Goal: Navigation & Orientation: Find specific page/section

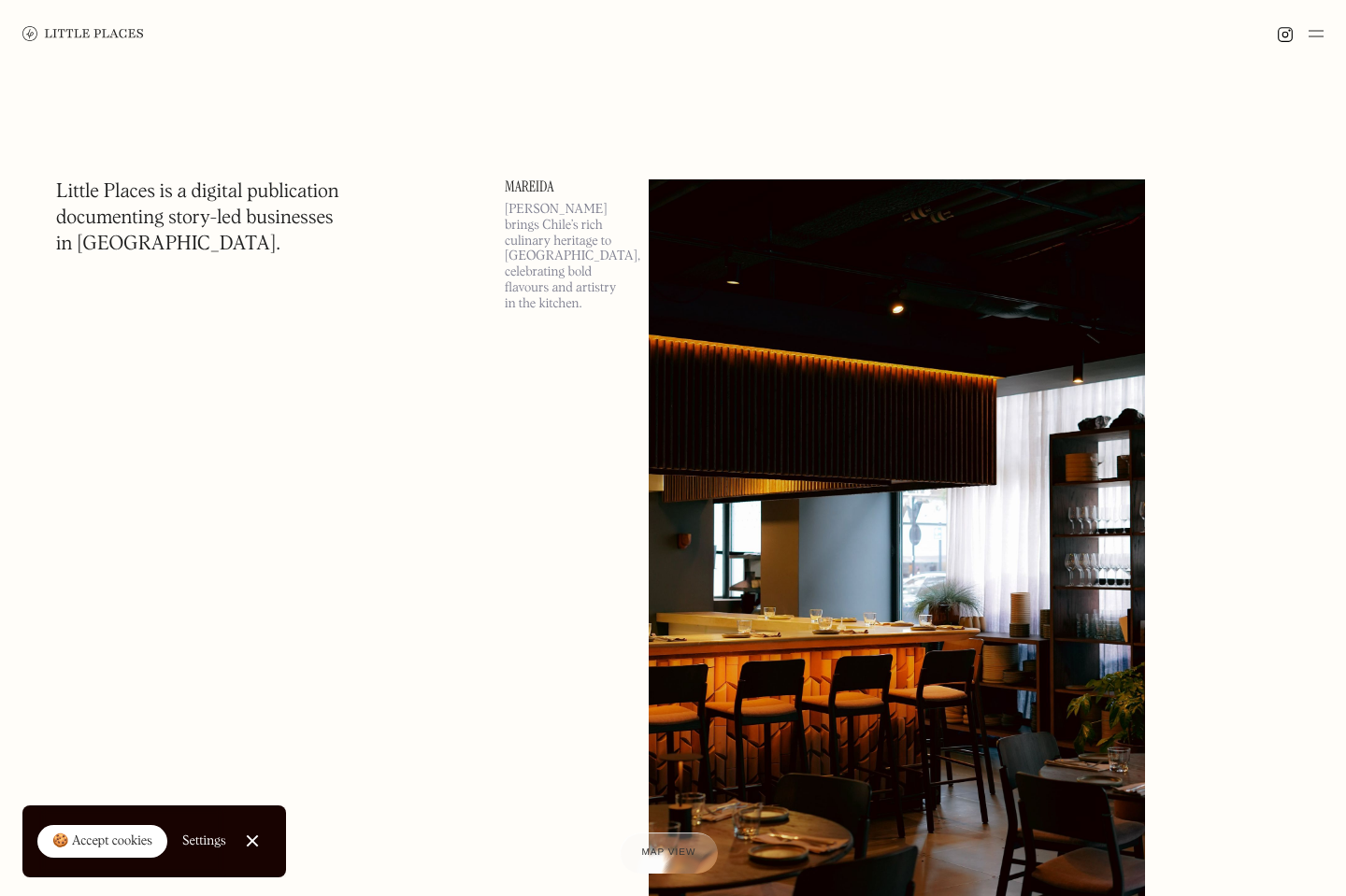
click at [1313, 31] on img at bounding box center [1316, 34] width 15 height 22
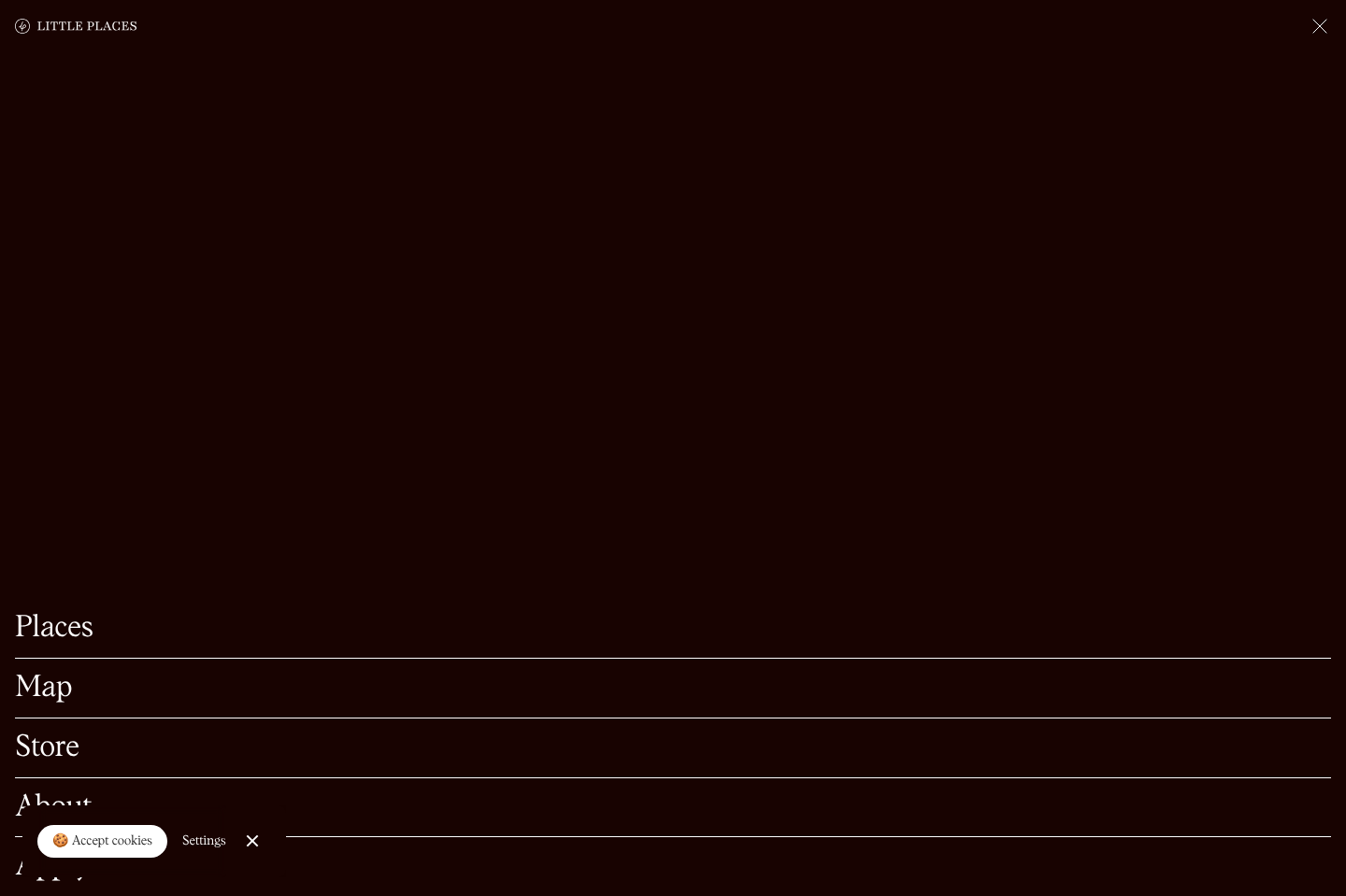
click at [1313, 31] on img at bounding box center [1320, 26] width 22 height 22
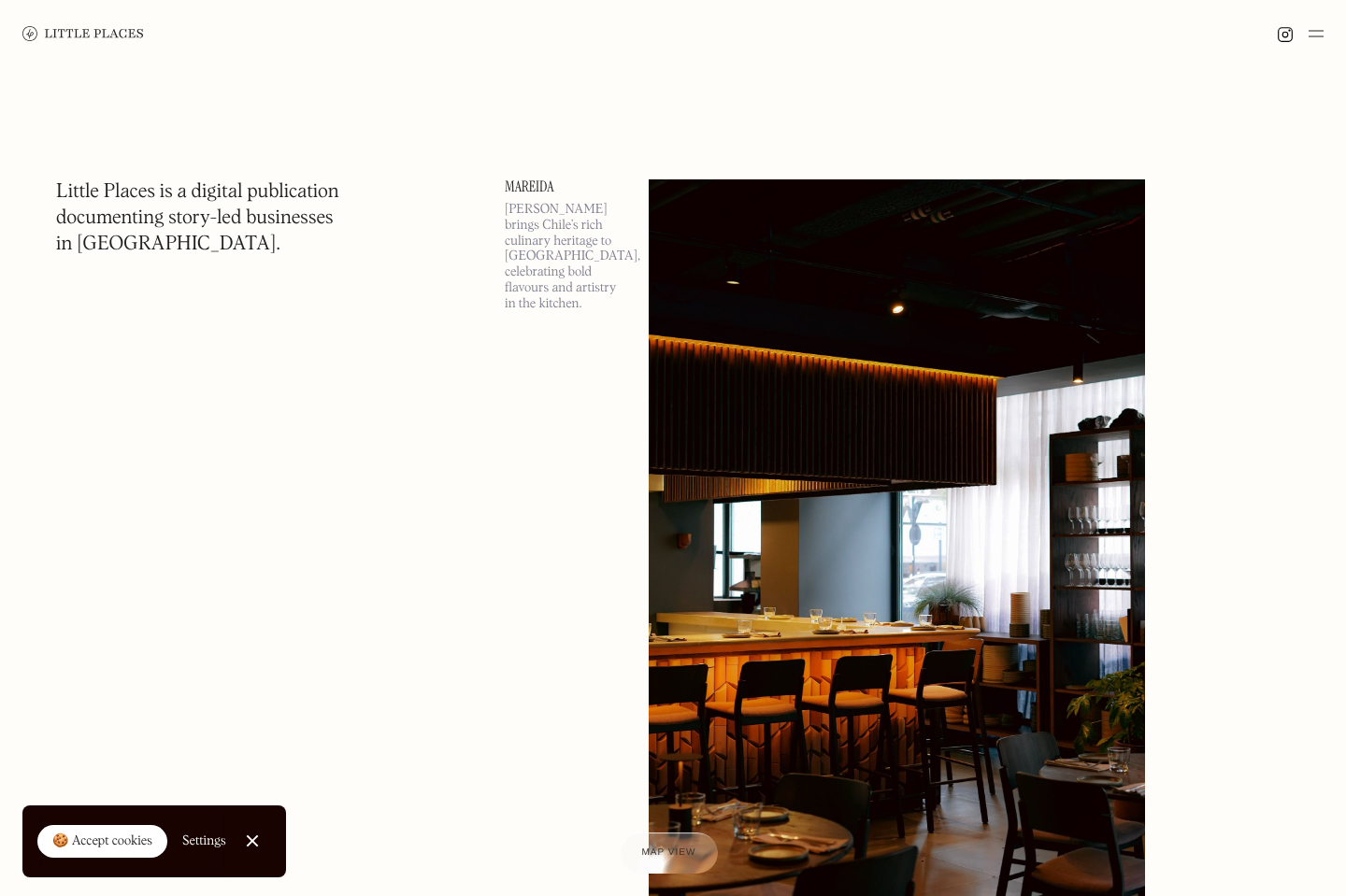
click at [249, 843] on div at bounding box center [252, 841] width 12 height 12
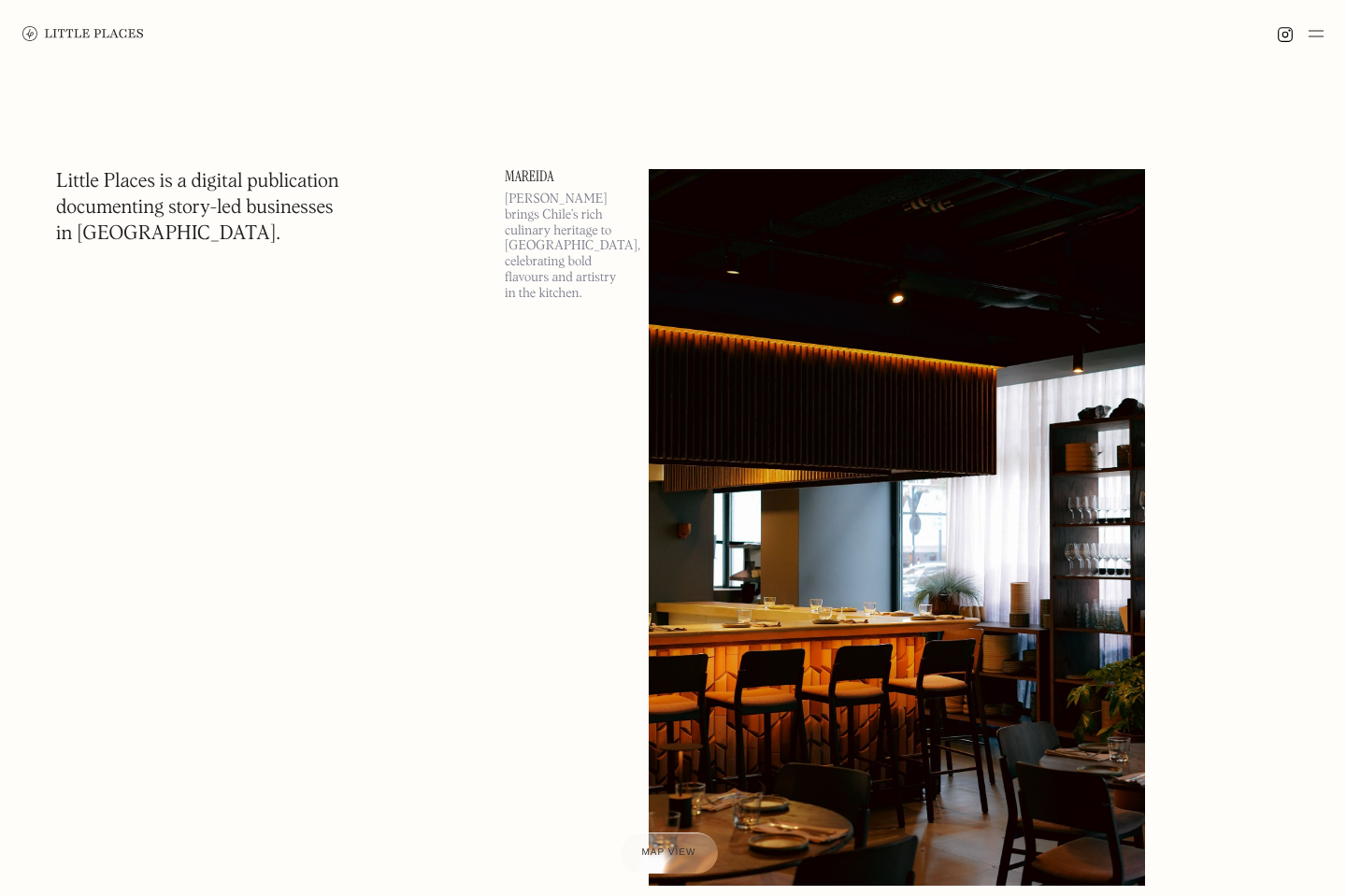
click at [874, 627] on img at bounding box center [897, 527] width 497 height 716
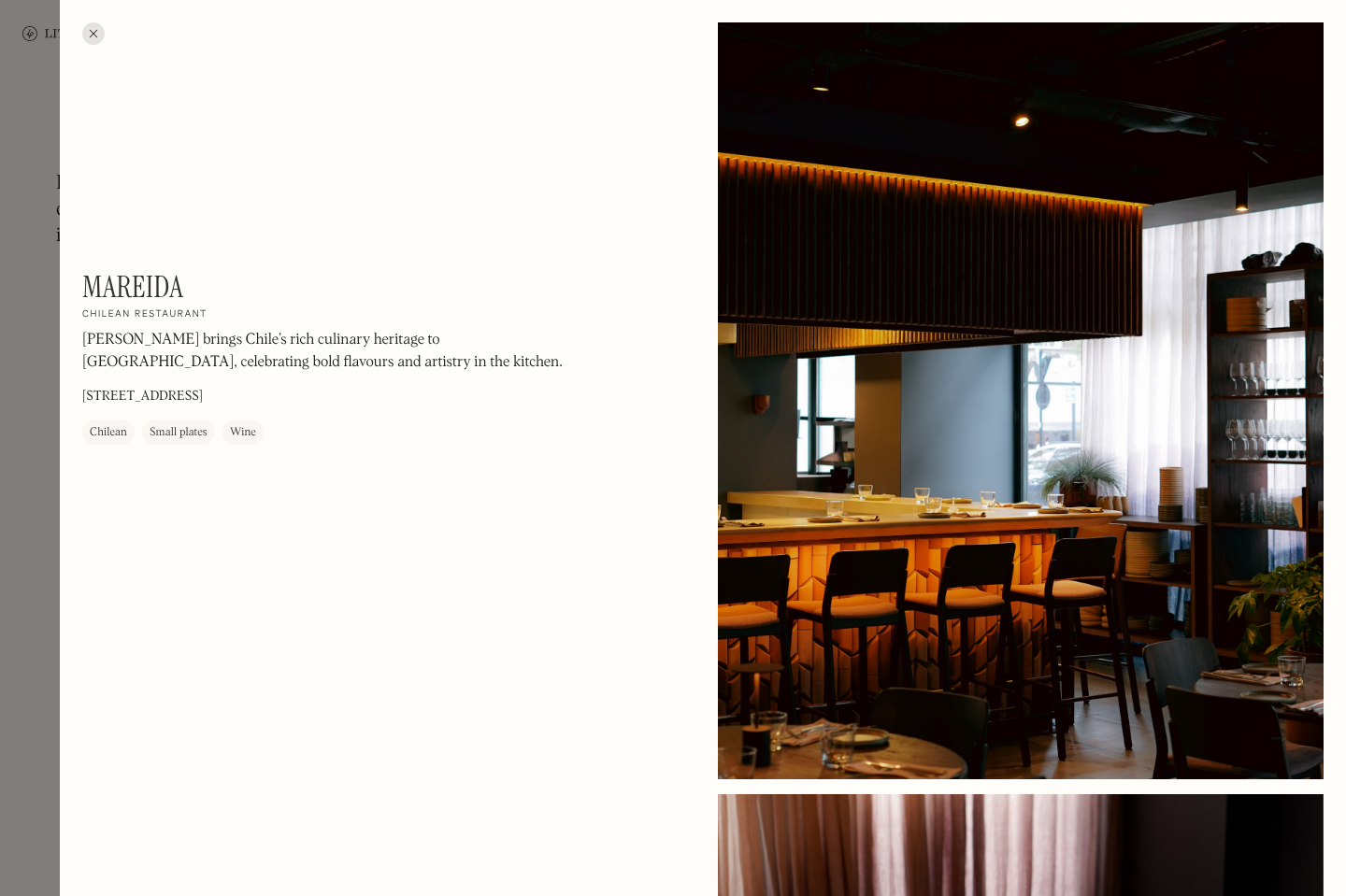
click at [39, 270] on div at bounding box center [673, 448] width 1346 height 896
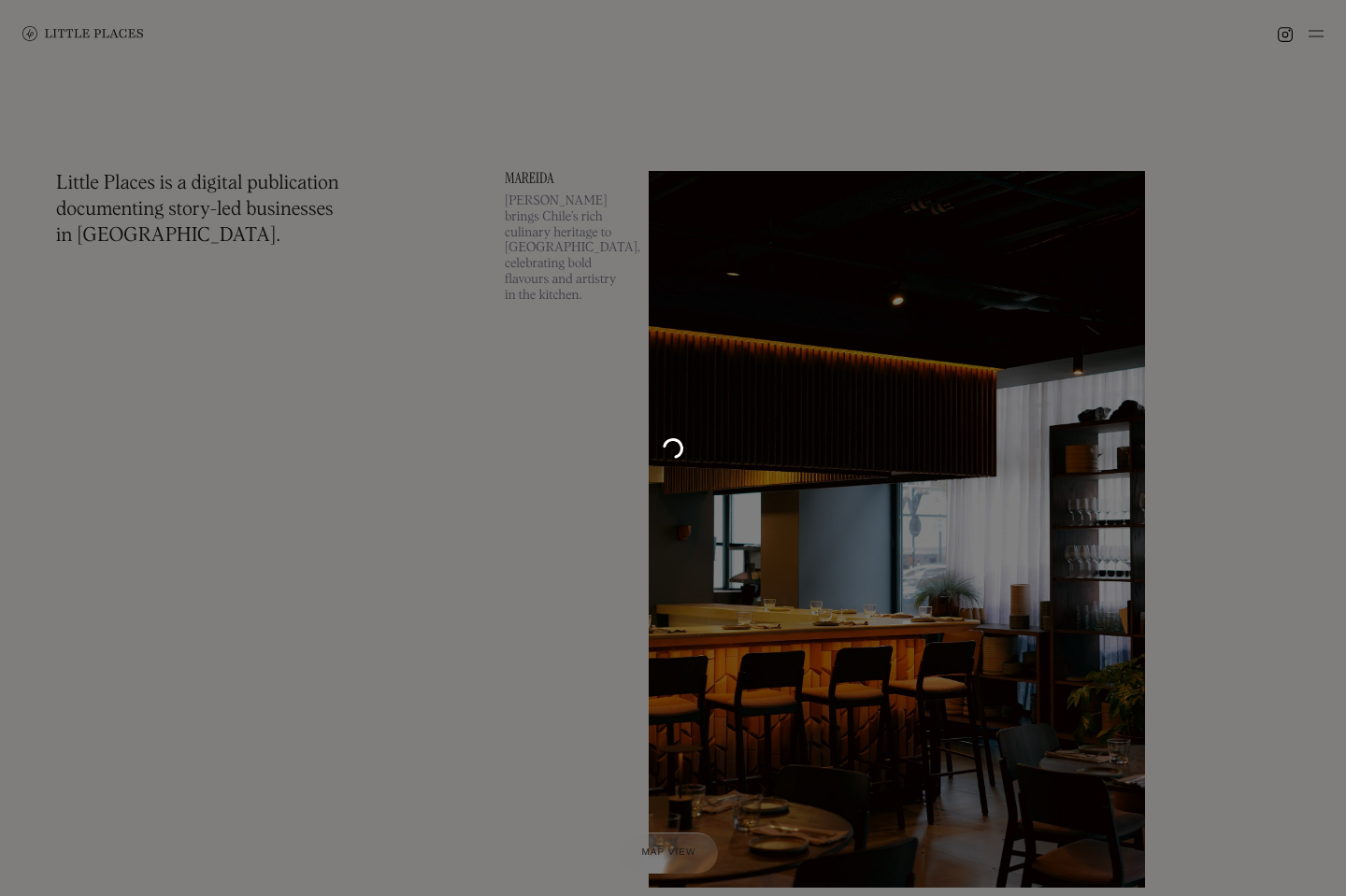
scroll to position [10, 0]
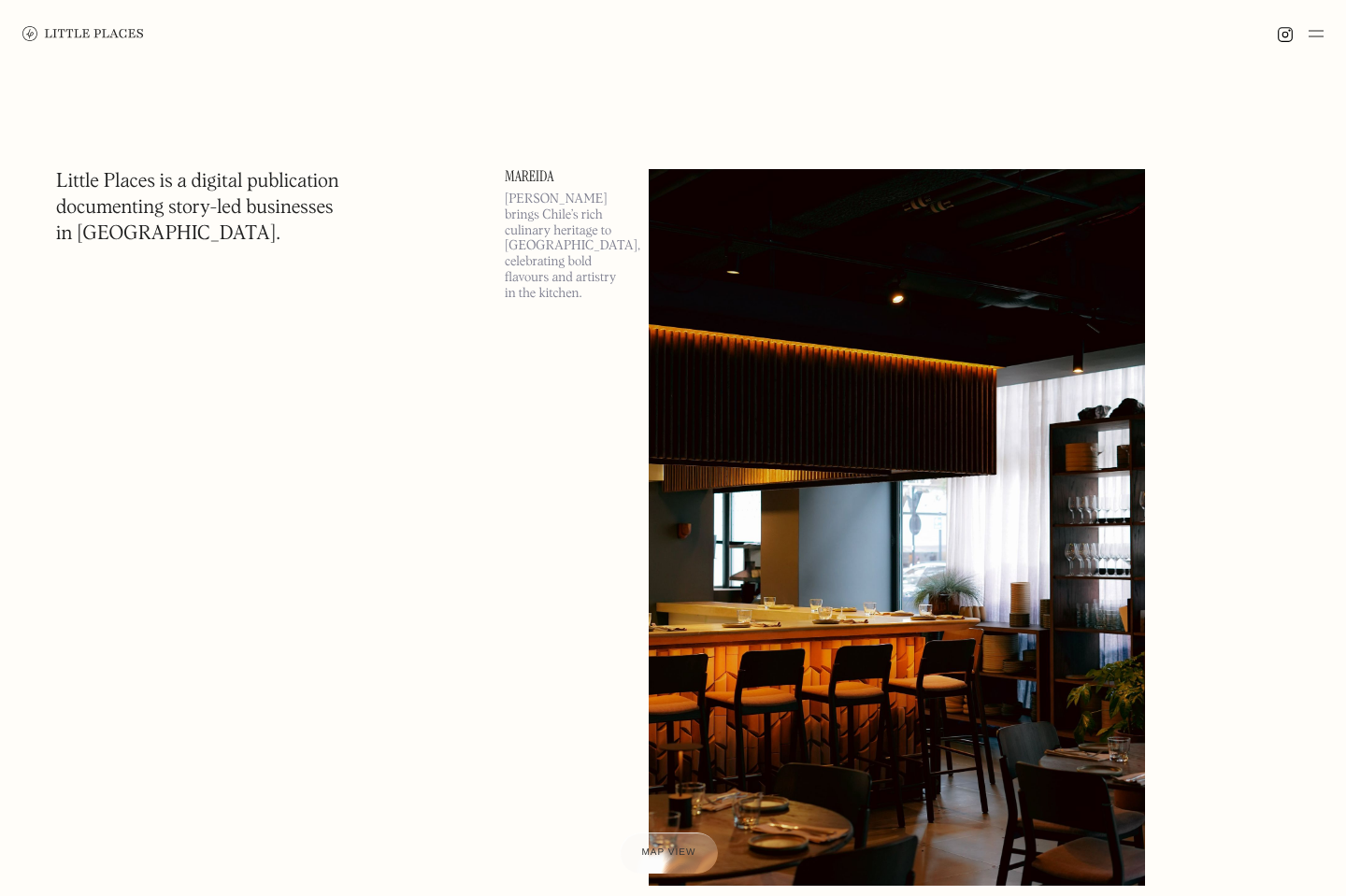
click at [1322, 34] on img at bounding box center [1316, 34] width 15 height 22
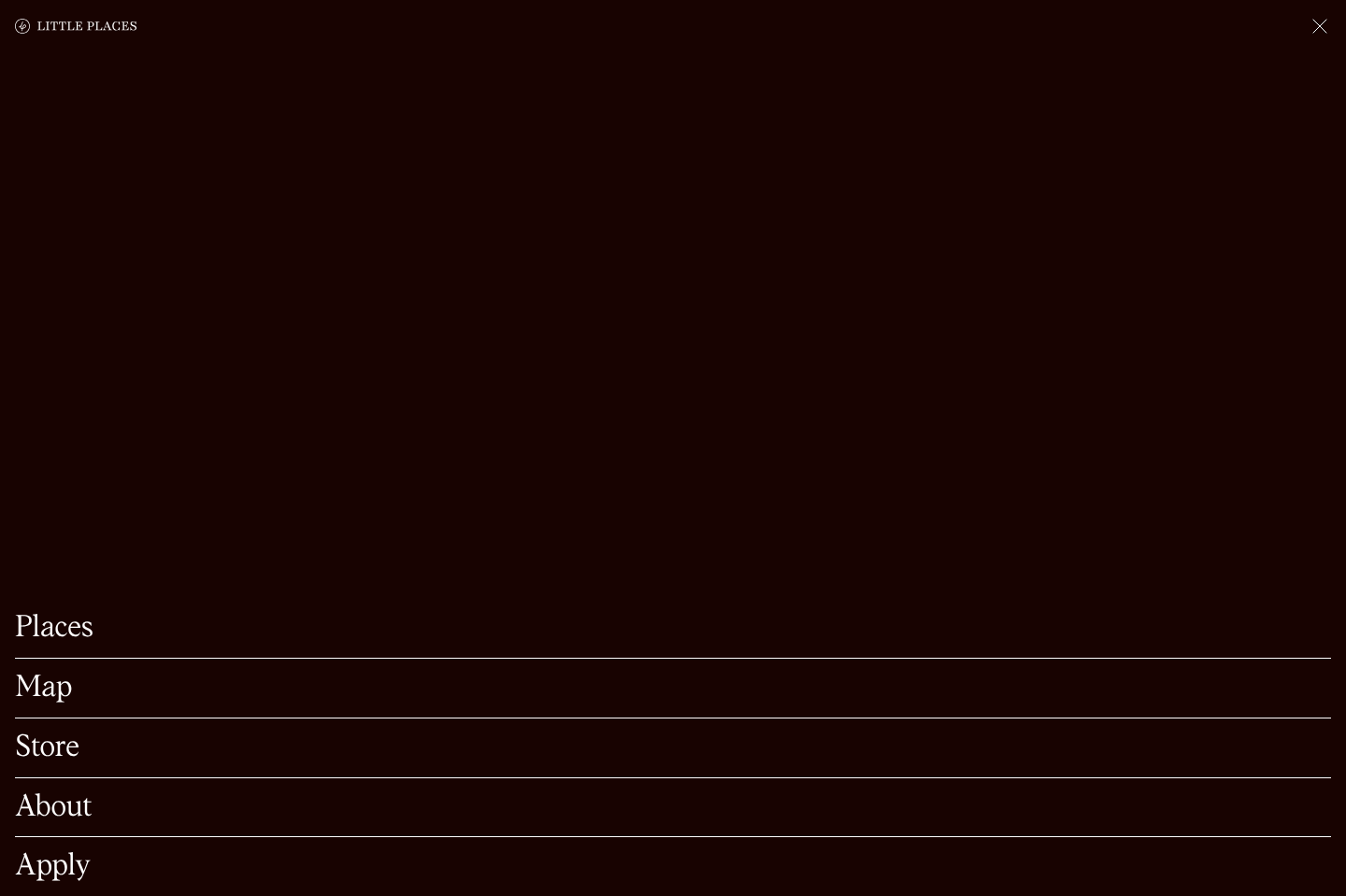
click at [41, 806] on link "About" at bounding box center [673, 807] width 1316 height 29
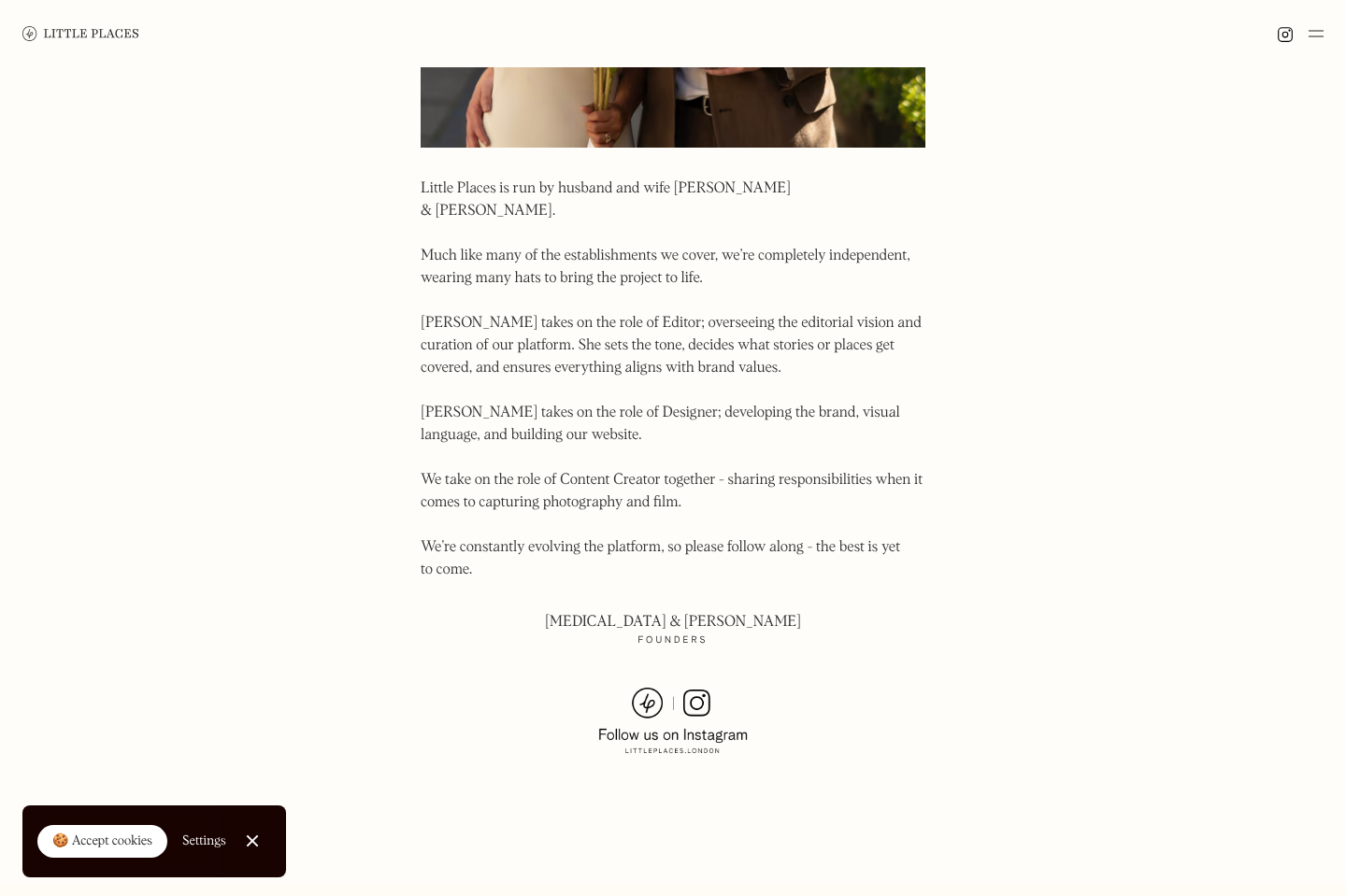
scroll to position [1175, 0]
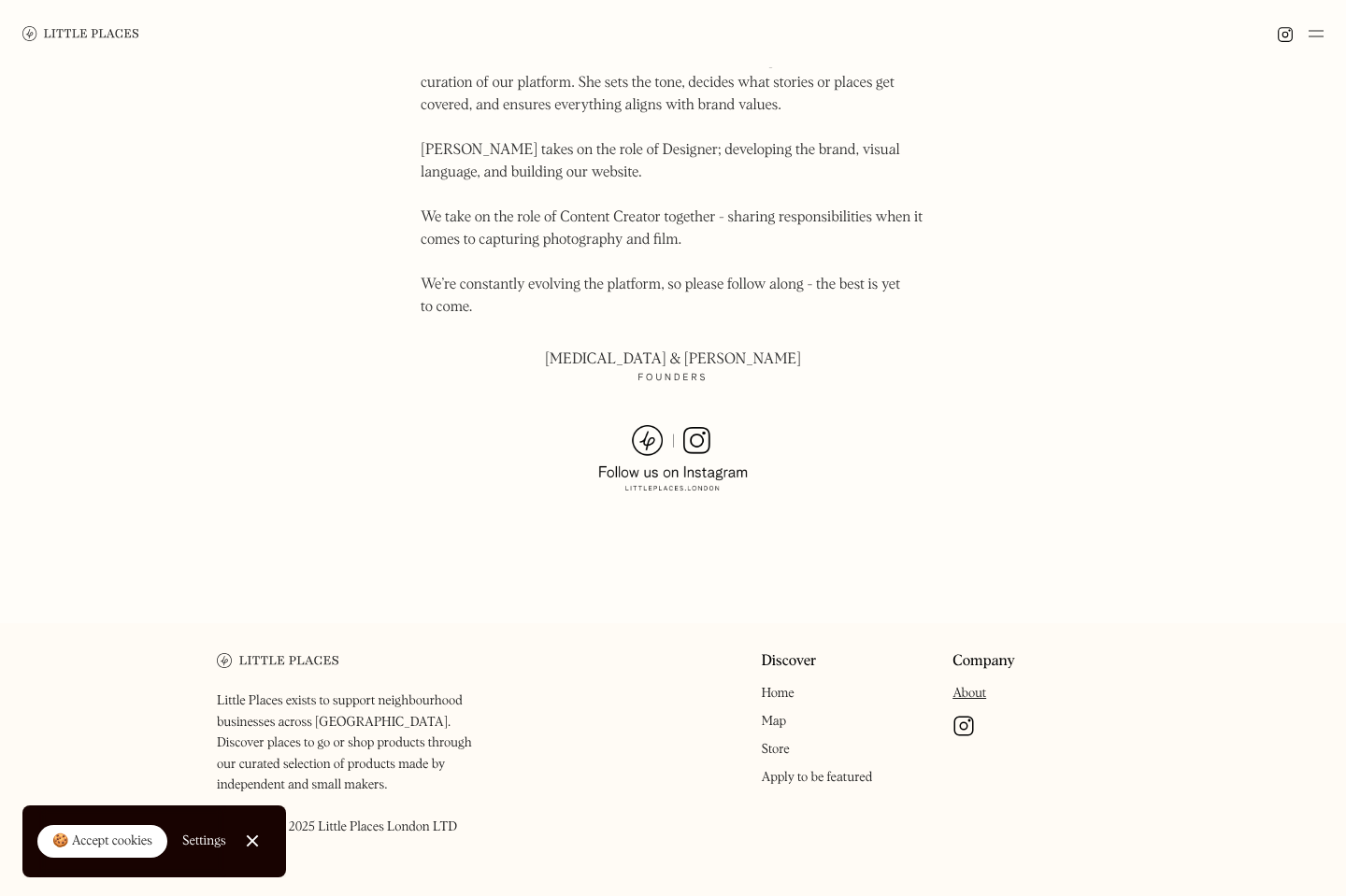
click at [980, 653] on link "Company" at bounding box center [983, 661] width 63 height 18
click at [972, 653] on link "Company" at bounding box center [983, 661] width 63 height 18
